Goal: Find specific page/section: Find specific page/section

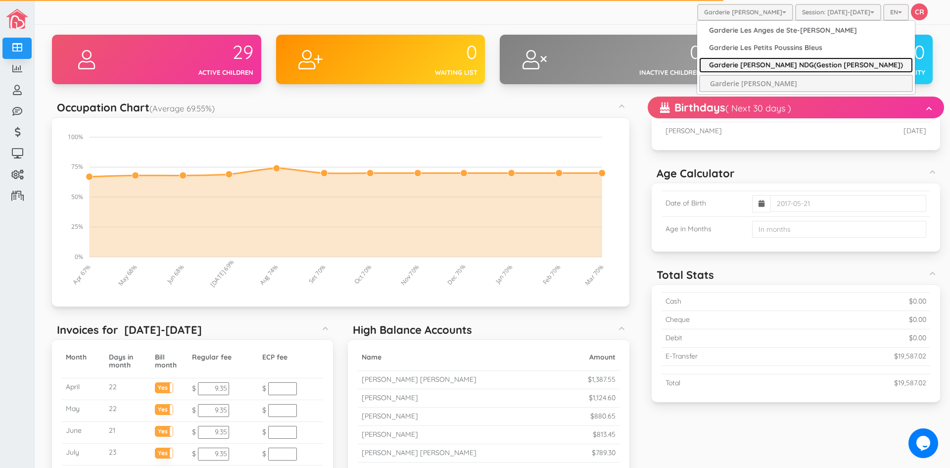
click at [796, 69] on link "Garderie [PERSON_NAME] NDG(Gestion [PERSON_NAME])" at bounding box center [806, 64] width 214 height 15
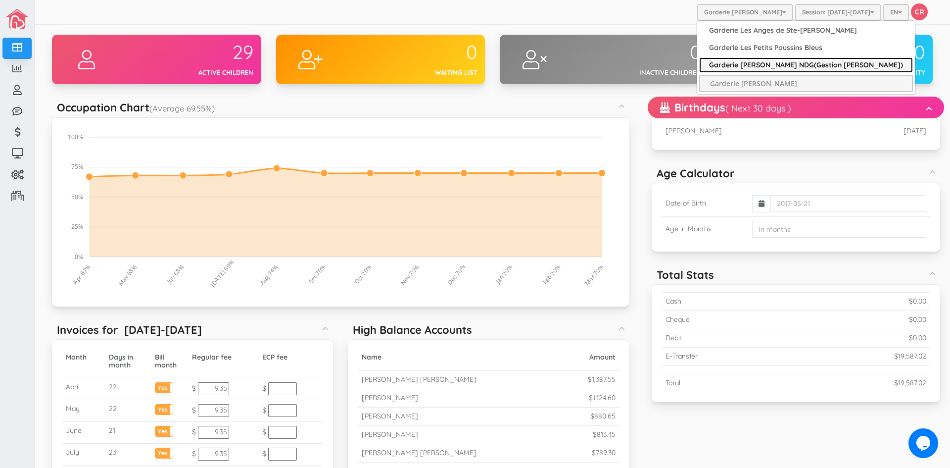
click at [805, 67] on link "Garderie [PERSON_NAME] NDG(Gestion [PERSON_NAME])" at bounding box center [806, 64] width 214 height 15
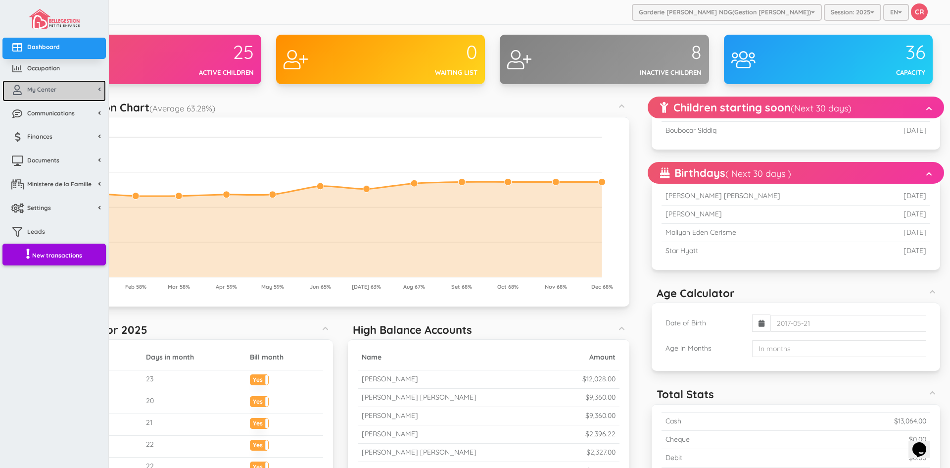
click at [63, 98] on link "My Center" at bounding box center [53, 90] width 103 height 21
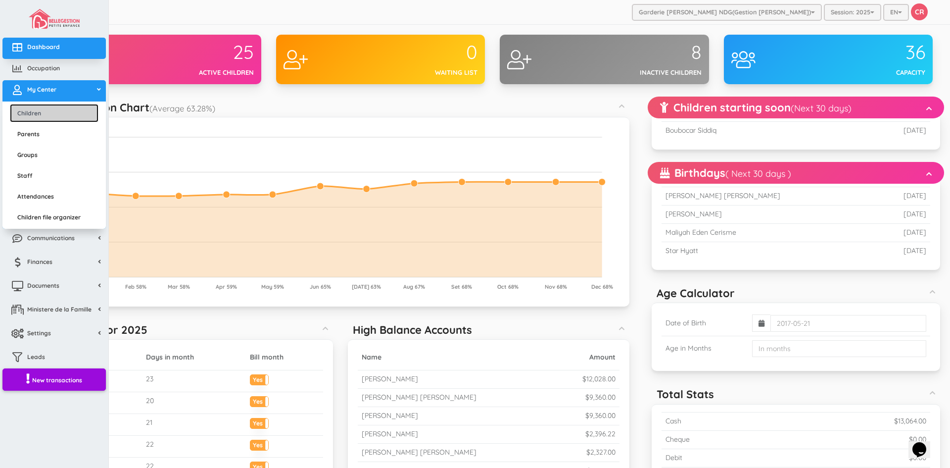
click at [47, 115] on link "Children" at bounding box center [54, 113] width 89 height 18
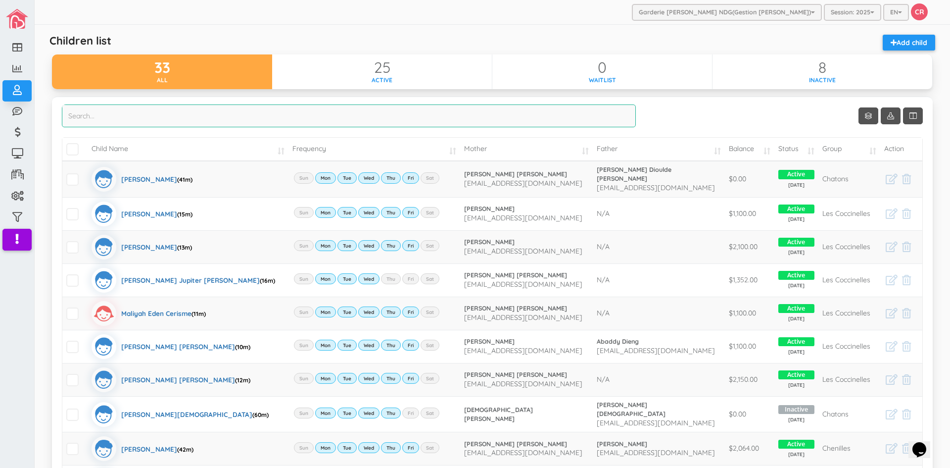
click at [127, 114] on input "search" at bounding box center [349, 115] width 574 height 23
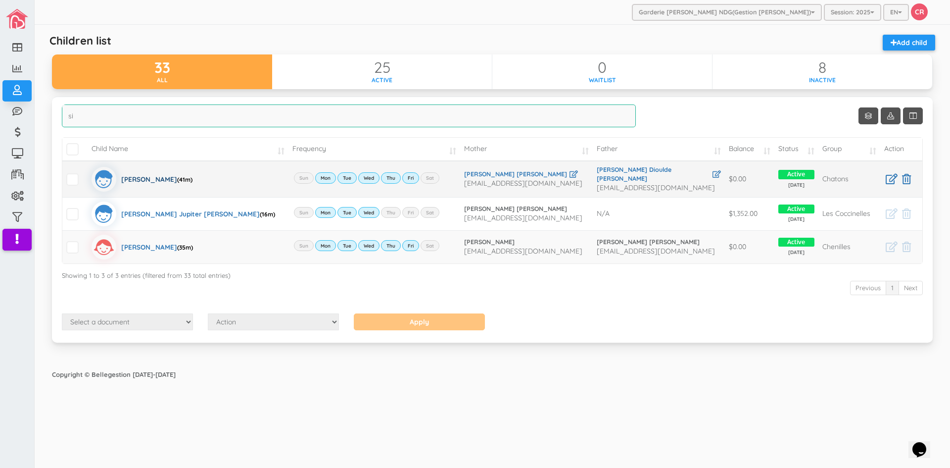
type input "si"
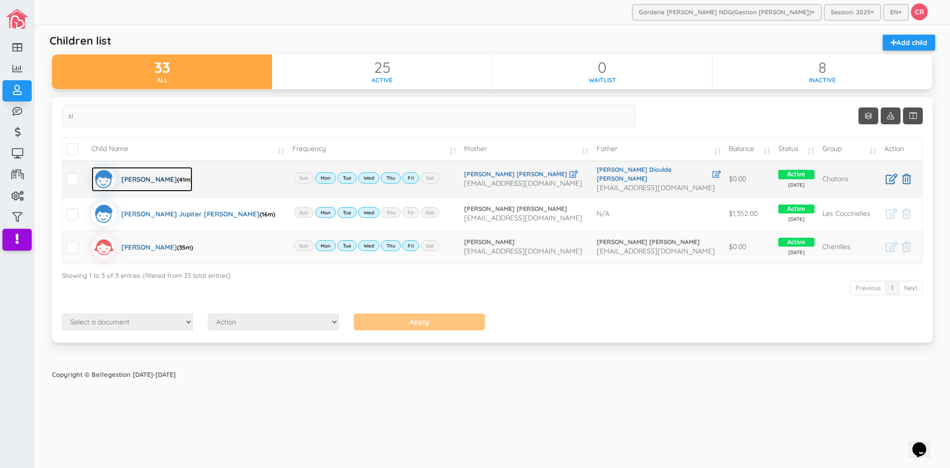
click at [168, 179] on div "Boubocar Siddiq Barry (41m)" at bounding box center [156, 179] width 71 height 25
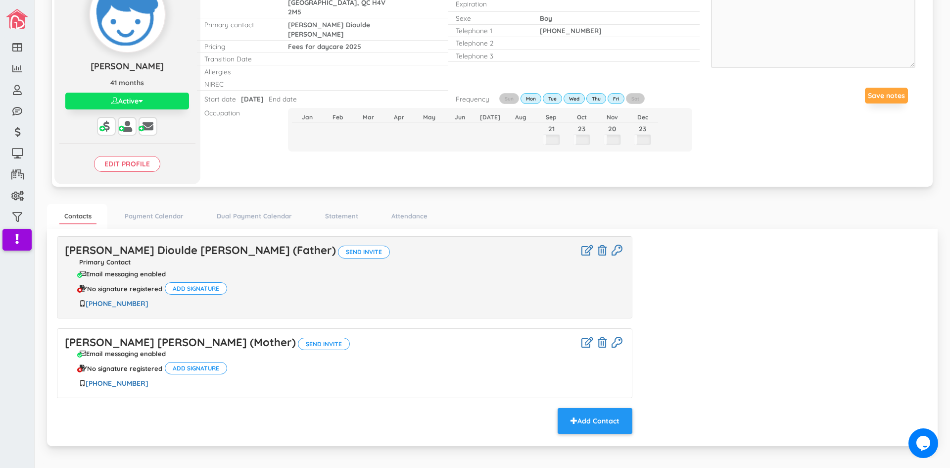
scroll to position [93, 0]
